Goal: Information Seeking & Learning: Learn about a topic

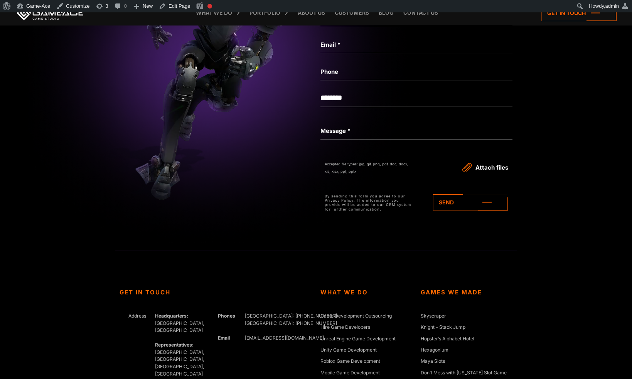
scroll to position [2979, 0]
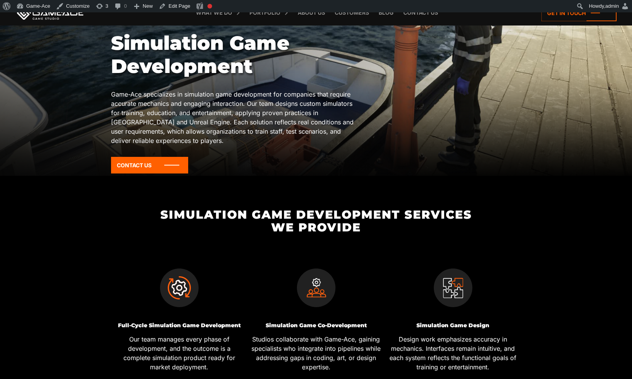
scroll to position [0, 0]
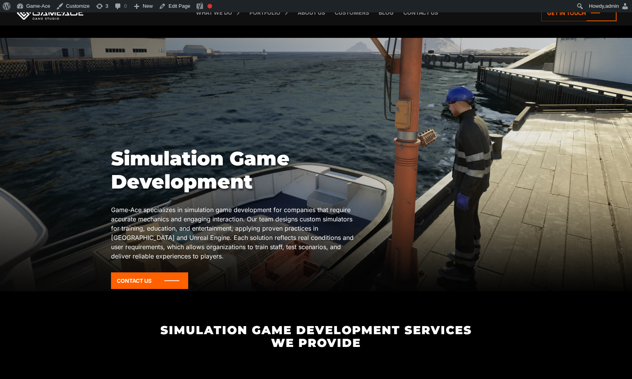
click at [221, 155] on h1 "Simulation Game Development" at bounding box center [234, 170] width 246 height 46
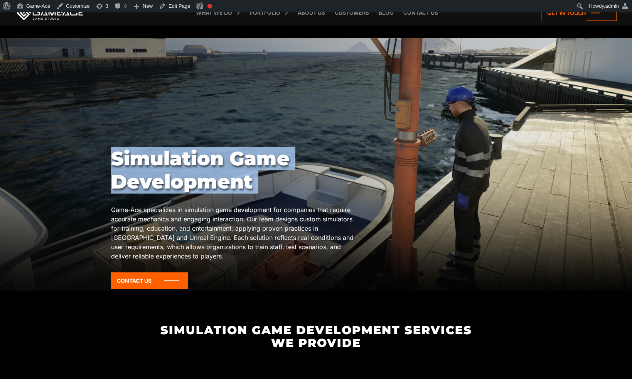
click at [221, 155] on h1 "Simulation Game Development" at bounding box center [234, 170] width 246 height 46
copy div "Simulation Game Development"
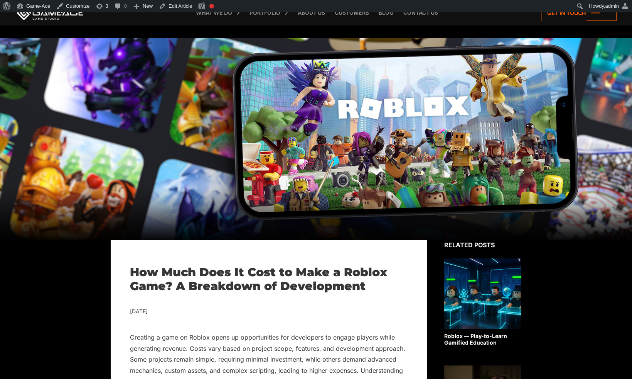
click at [240, 282] on h1 "How Much Does It Cost to Make a Roblox Game? A Breakdown of Development" at bounding box center [269, 279] width 278 height 28
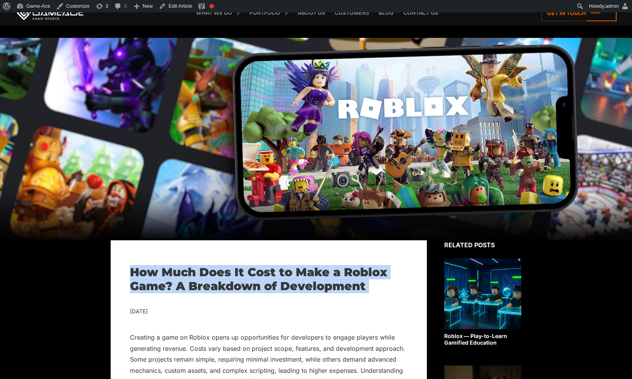
click at [240, 282] on h1 "How Much Does It Cost to Make a Roblox Game? A Breakdown of Development" at bounding box center [269, 279] width 278 height 28
copy div "How Much Does It Cost to Make a Roblox Game? A Breakdown of Development"
